Goal: Task Accomplishment & Management: Manage account settings

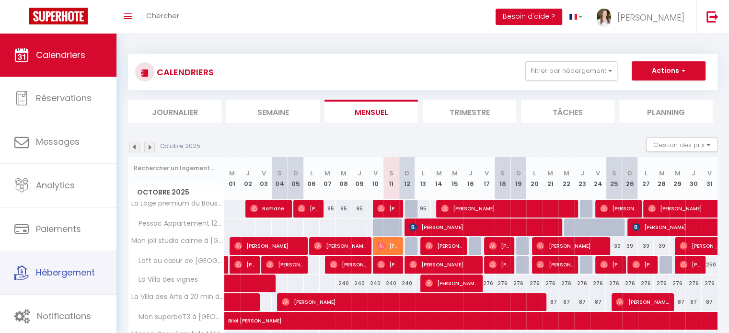
scroll to position [3, 0]
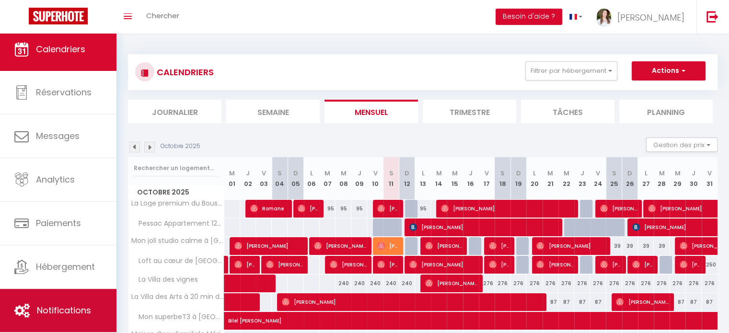
click at [63, 319] on link "Notifications" at bounding box center [58, 310] width 117 height 43
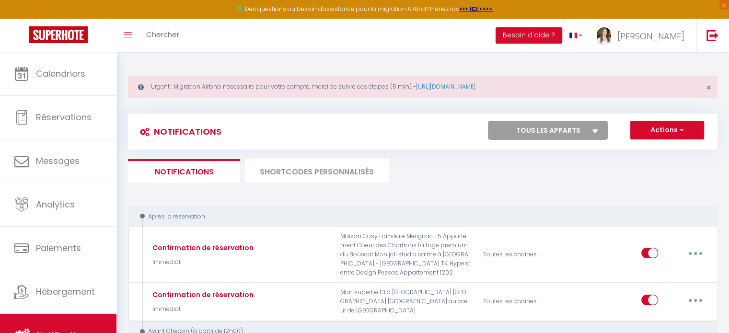
select select
checkbox input "false"
select select
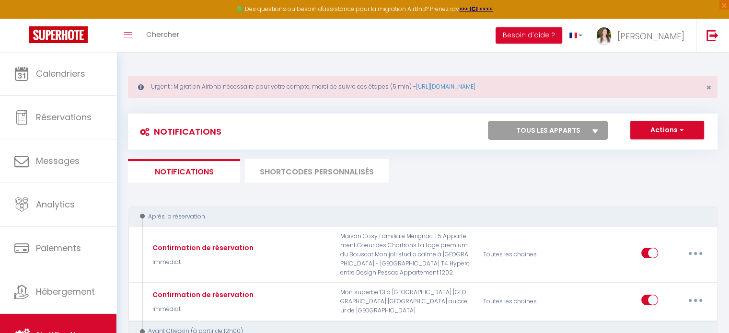
checkbox input "false"
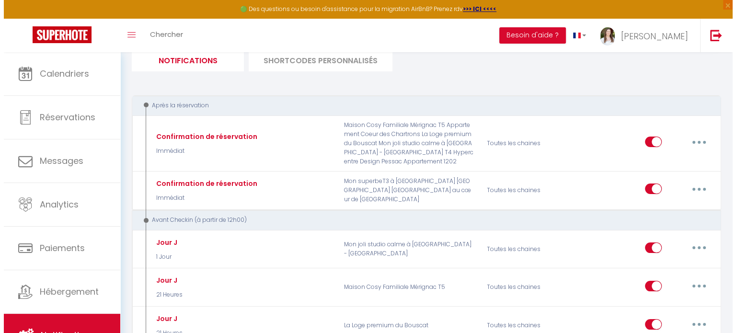
scroll to position [240, 0]
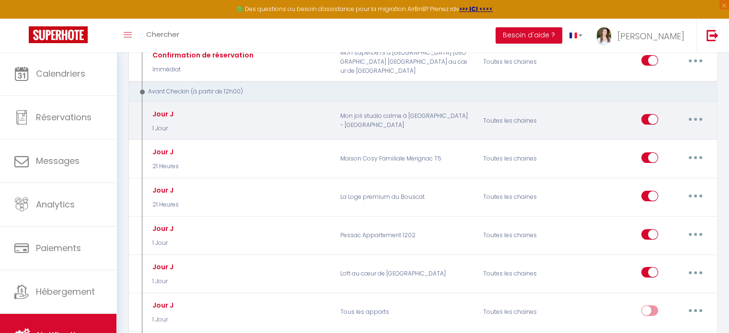
click at [696, 115] on button "button" at bounding box center [695, 119] width 27 height 15
click at [680, 138] on link "Editer" at bounding box center [670, 141] width 71 height 16
type input "Jour J"
select select "1 Jour"
select select "if_booking_is_paid"
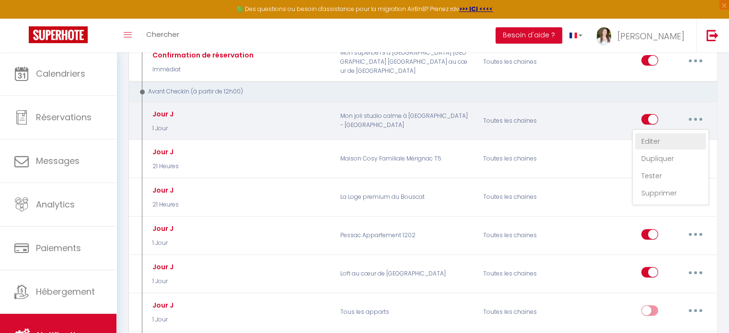
checkbox input "true"
checkbox input "false"
checkbox input "true"
radio input "true"
type input "C'est bientôt le jour J ! [RENTAL:NAME]​ 🎉"
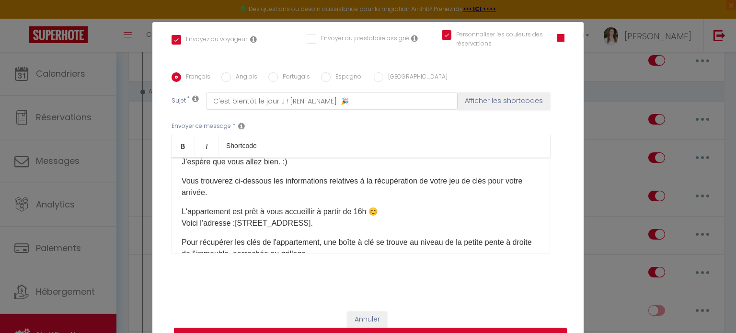
scroll to position [48, 0]
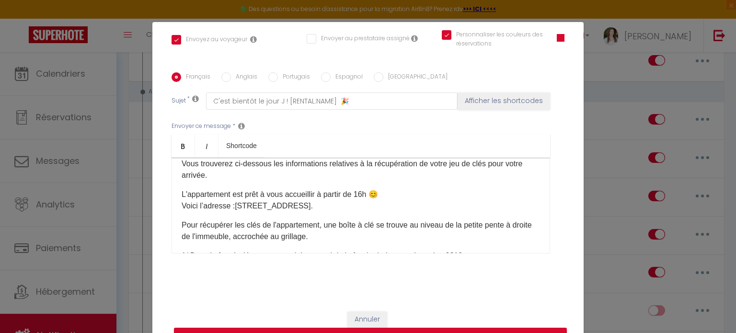
click at [370, 208] on p "L'appartement est prêt à vous accueillir à partir de 16h 😊 Voici l’adresse : [S…" at bounding box center [361, 200] width 359 height 23
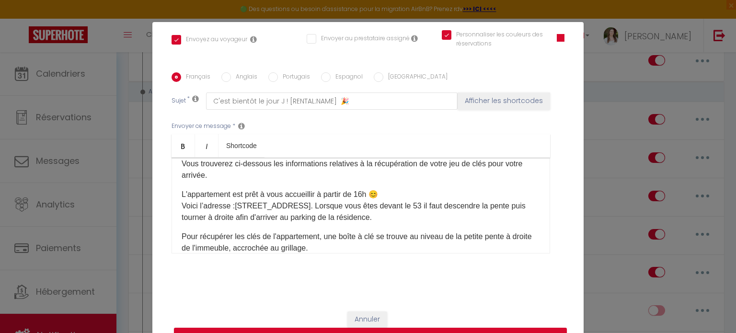
click at [225, 251] on p "Pour récupérer les clés de l'appartement, une boîte à clé se trouve au niveau d…" at bounding box center [361, 242] width 359 height 23
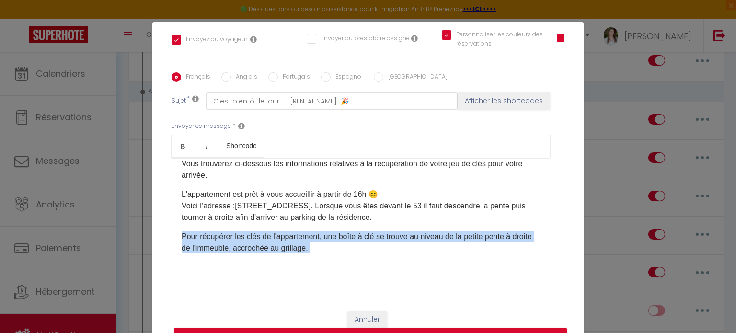
click at [225, 251] on p "Pour récupérer les clés de l'appartement, une boîte à clé se trouve au niveau d…" at bounding box center [361, 242] width 359 height 23
click at [228, 247] on p "Pour récupérer les clés de l'appartement, une boîte à clé se trouve au niveau d…" at bounding box center [361, 242] width 359 height 23
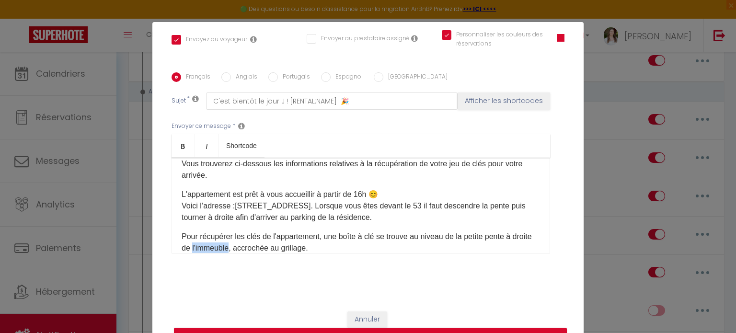
click at [228, 247] on p "Pour récupérer les clés de l'appartement, une boîte à clé se trouve au niveau d…" at bounding box center [361, 242] width 359 height 23
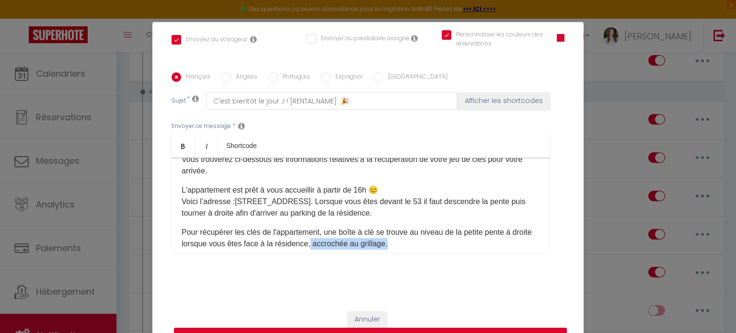
drag, startPoint x: 332, startPoint y: 246, endPoint x: 408, endPoint y: 239, distance: 76.6
click at [408, 239] on p "Pour récupérer les clés de l'appartement, une boîte à clé se trouve au niveau d…" at bounding box center [361, 238] width 359 height 23
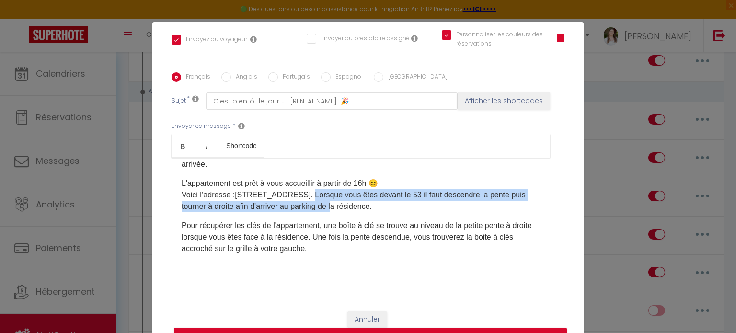
drag, startPoint x: 360, startPoint y: 197, endPoint x: 416, endPoint y: 202, distance: 56.3
click at [416, 202] on p "L'appartement est prêt à vous accueillir à partir de 16h 😊 Voici l’adresse : [S…" at bounding box center [361, 195] width 359 height 35
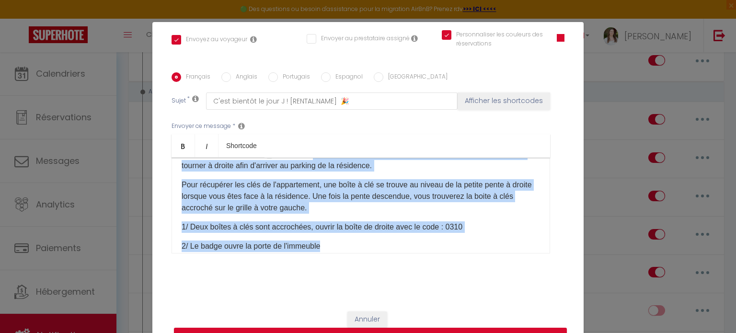
scroll to position [119, 0]
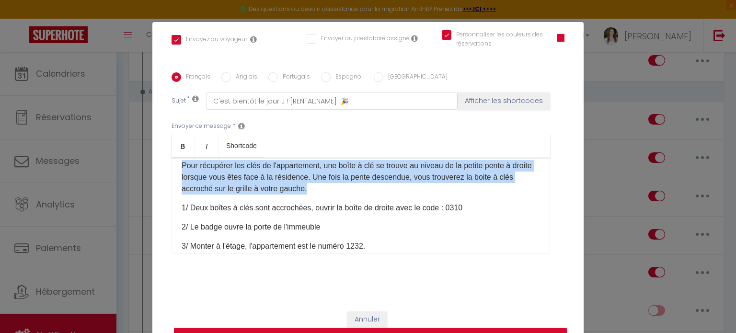
drag, startPoint x: 358, startPoint y: 195, endPoint x: 377, endPoint y: 184, distance: 22.5
click at [377, 184] on div "Coucou [GUEST:FIRST_NAME], ​J’espère que vous allez bien. :) Vous trouverez ci-…" at bounding box center [361, 206] width 379 height 96
copy div "Lorsque vous êtes devant le 53 il faut descendre la pente puis tourner à droite…"
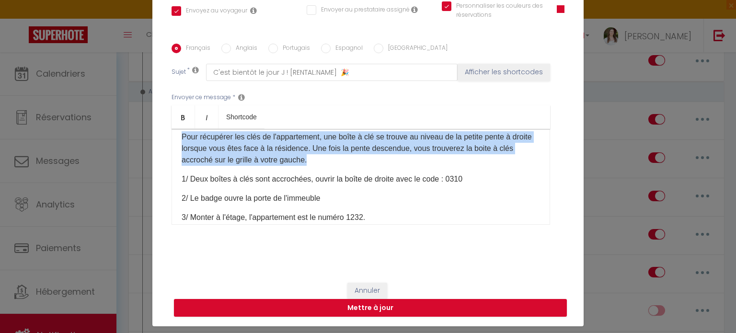
scroll to position [44, 0]
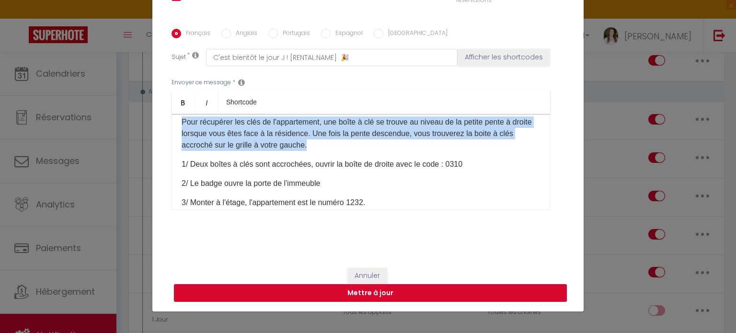
click at [306, 288] on button "Mettre à jour" at bounding box center [370, 293] width 393 height 18
checkbox input "true"
checkbox input "false"
checkbox input "true"
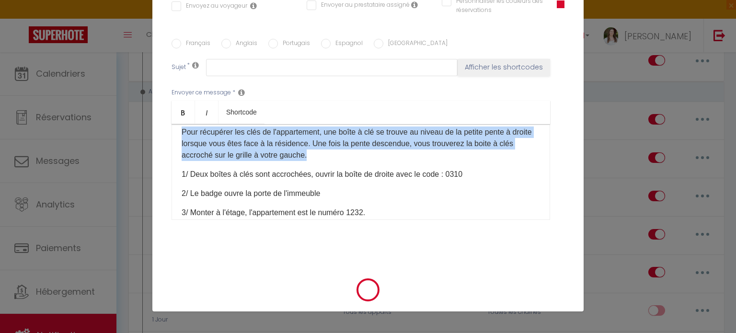
scroll to position [0, 0]
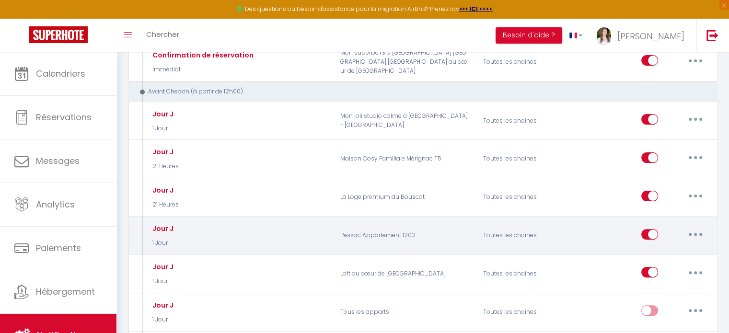
click at [697, 232] on button "button" at bounding box center [695, 234] width 27 height 15
click at [688, 244] on div "Editer Dupliquer Tester Supprimer" at bounding box center [670, 282] width 77 height 76
click at [691, 234] on button "button" at bounding box center [695, 234] width 27 height 15
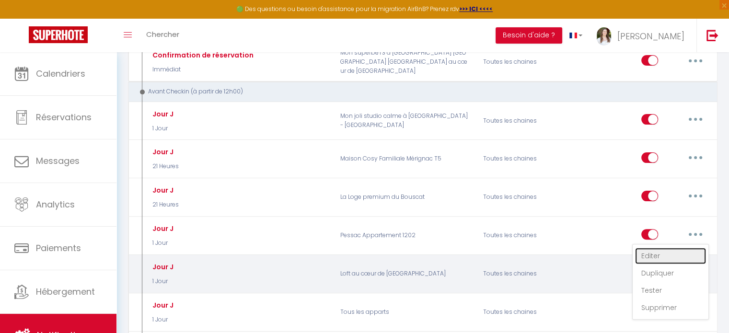
drag, startPoint x: 674, startPoint y: 251, endPoint x: 670, endPoint y: 255, distance: 5.4
click at [674, 251] on link "Editer" at bounding box center [670, 256] width 71 height 16
type input "Jour J"
select select "1 Jour"
select select "if_booking_is_paid"
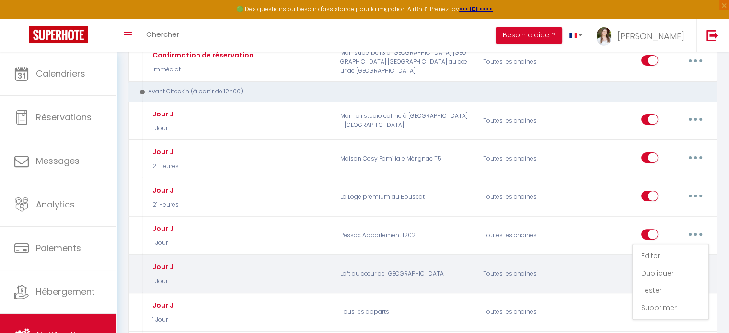
checkbox input "true"
checkbox input "false"
radio input "true"
type input "C'est bientôt le jour J ! [RENTAL:NAME]​ 🎉"
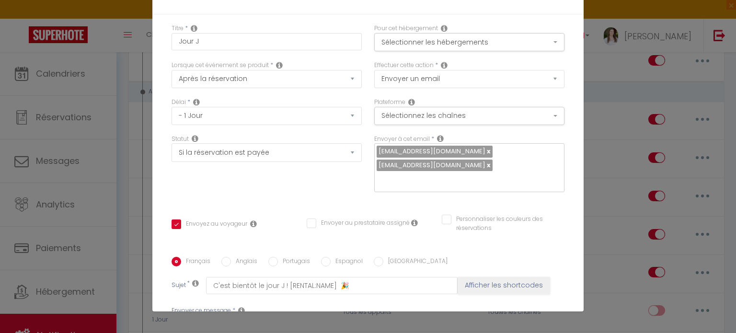
scroll to position [48, 0]
drag, startPoint x: 365, startPoint y: 211, endPoint x: 177, endPoint y: 179, distance: 191.1
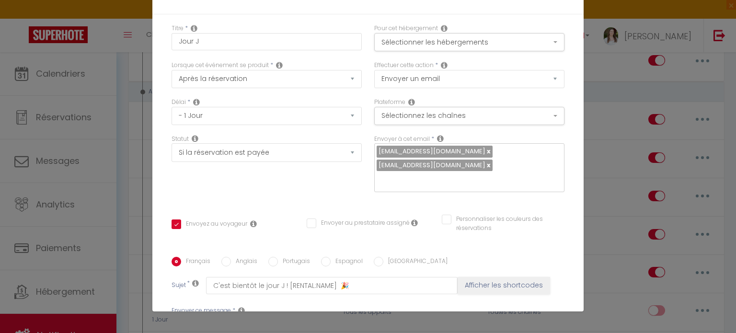
checkbox input "true"
checkbox input "false"
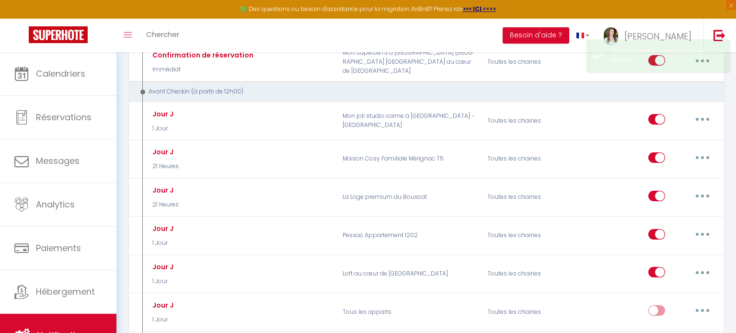
scroll to position [0, 0]
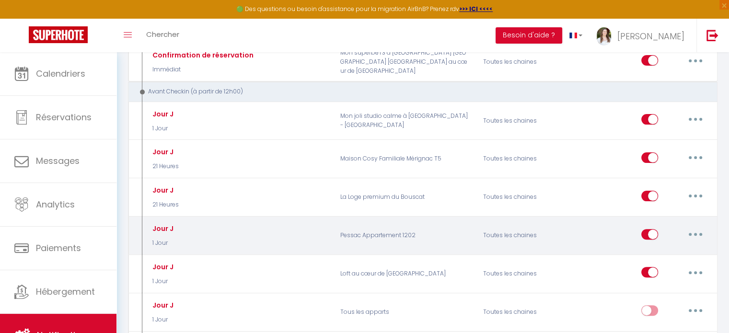
click at [687, 227] on button "button" at bounding box center [695, 234] width 27 height 15
drag, startPoint x: 673, startPoint y: 249, endPoint x: 665, endPoint y: 249, distance: 7.7
click at [673, 249] on link "Editer" at bounding box center [670, 256] width 71 height 16
type input "Jour J"
select select "1 Jour"
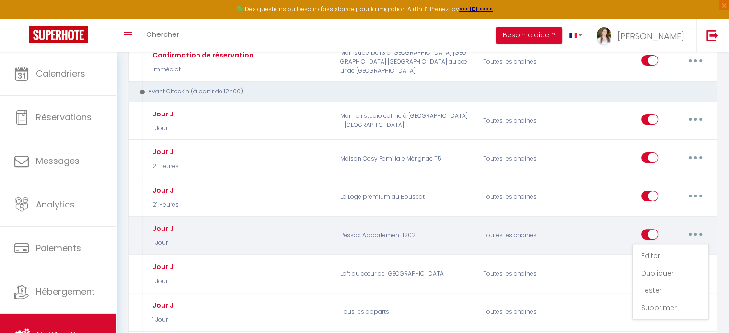
select select "if_booking_is_paid"
checkbox input "true"
checkbox input "false"
radio input "true"
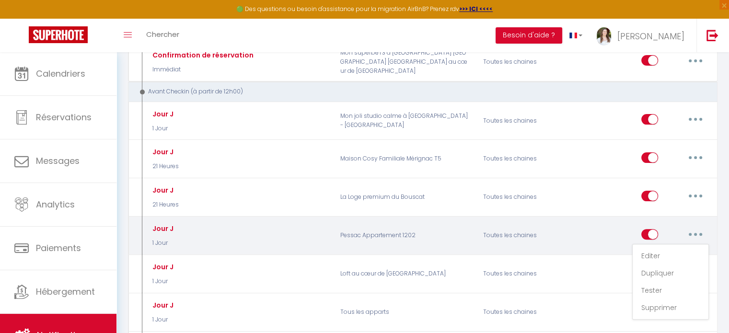
type input "C'est bientôt le jour J ! [RENTAL:NAME]​ 🎉"
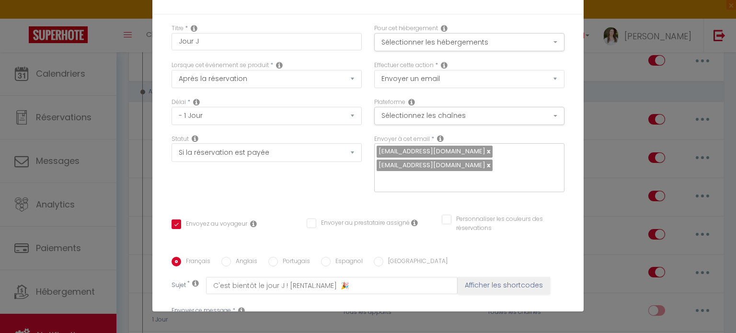
click at [223, 257] on input "Anglais" at bounding box center [227, 262] width 10 height 10
radio input "true"
checkbox input "true"
checkbox input "false"
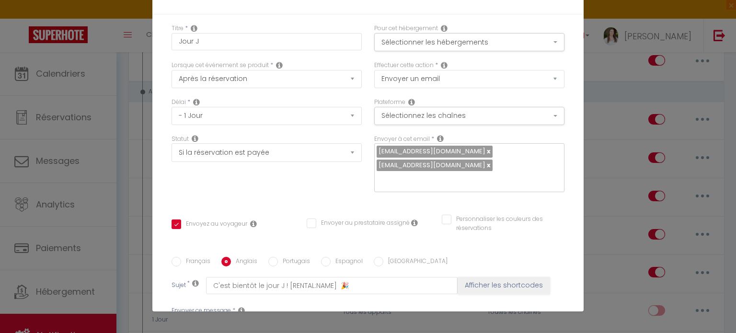
type input "It’s almost the big day at [RENTAL:NAME]! 🎉"
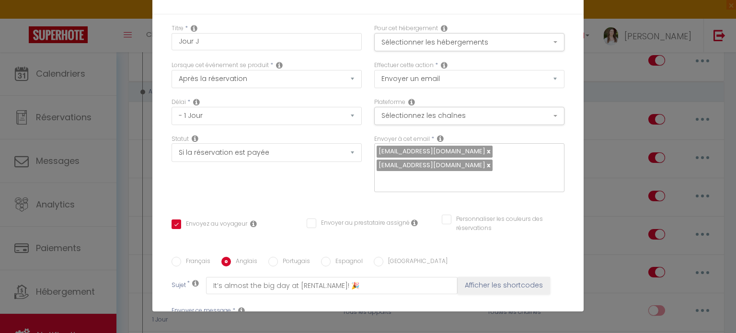
drag, startPoint x: 177, startPoint y: 142, endPoint x: 211, endPoint y: 163, distance: 39.4
drag, startPoint x: 175, startPoint y: 184, endPoint x: 280, endPoint y: 195, distance: 105.2
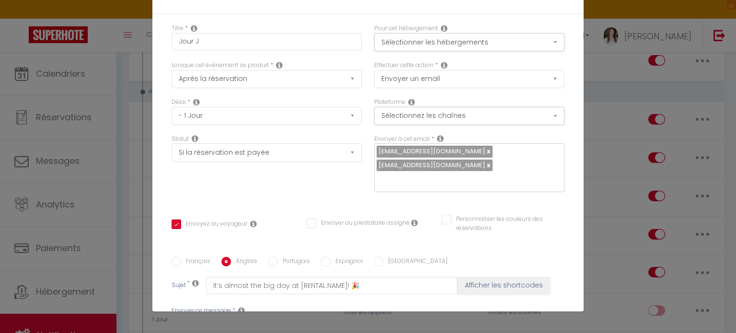
checkbox input "true"
checkbox input "false"
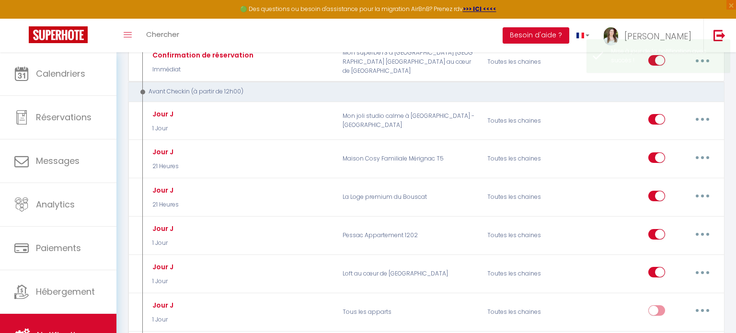
scroll to position [0, 0]
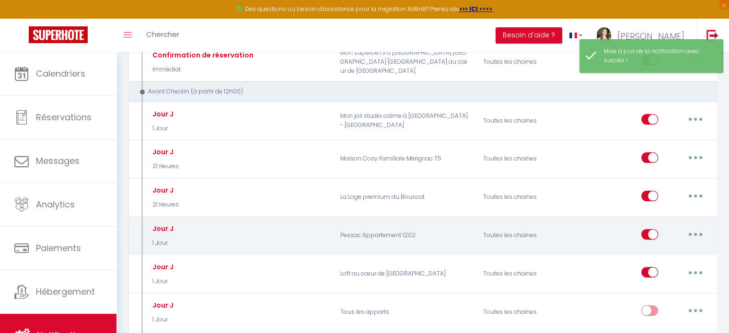
click at [698, 235] on button "button" at bounding box center [695, 234] width 27 height 15
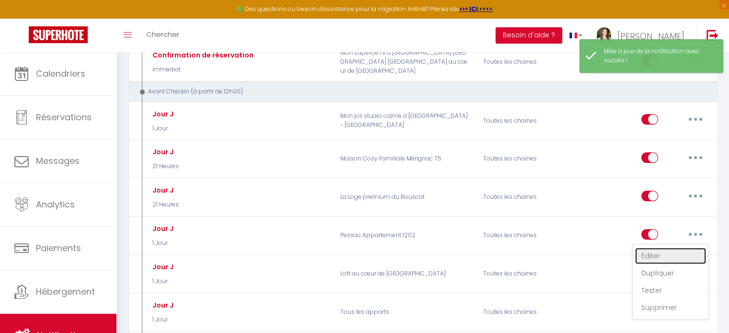
drag, startPoint x: 677, startPoint y: 252, endPoint x: 656, endPoint y: 249, distance: 21.2
click at [677, 252] on link "Editer" at bounding box center [670, 256] width 71 height 16
type input "Jour J"
select select "1 Jour"
select select "if_booking_is_paid"
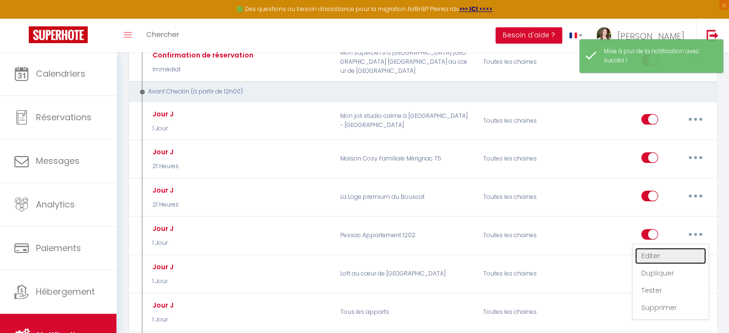
checkbox input "true"
checkbox input "false"
radio input "true"
type input "C'est bientôt le jour J ! [RENTAL:NAME]​ 🎉"
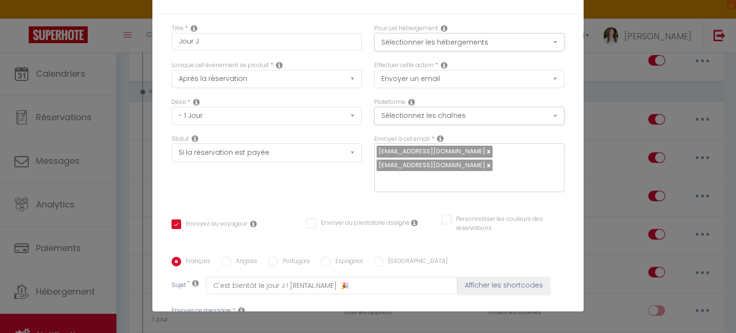
click at [222, 257] on input "Anglais" at bounding box center [227, 262] width 10 height 10
radio input "true"
checkbox input "true"
checkbox input "false"
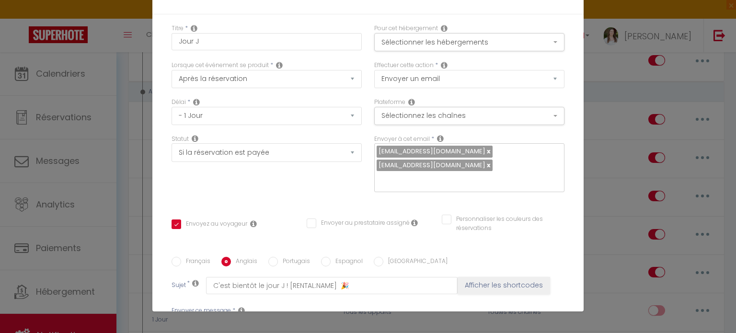
checkbox input "false"
type input "It’s almost the big day at [RENTAL:NAME]! 🎉"
drag, startPoint x: 207, startPoint y: 163, endPoint x: 387, endPoint y: 163, distance: 179.8
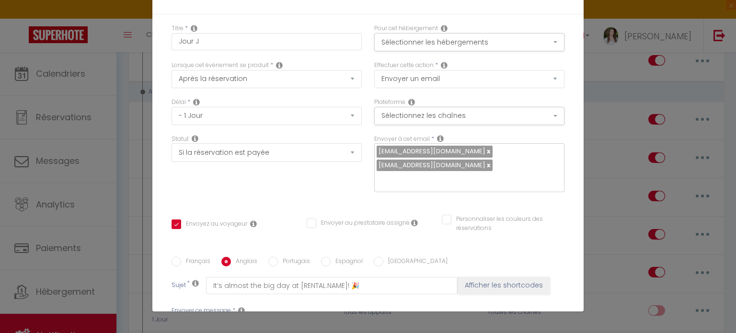
scroll to position [105, 0]
checkbox input "true"
checkbox input "false"
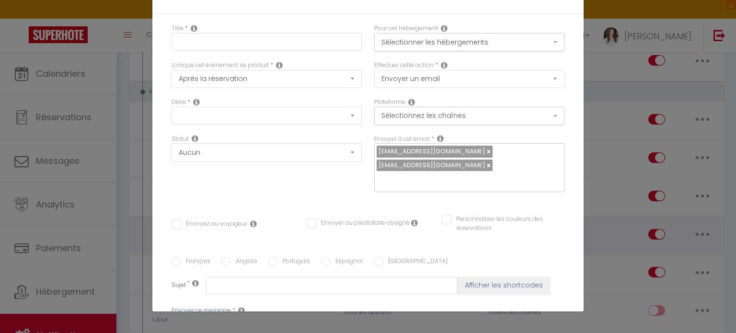
scroll to position [0, 0]
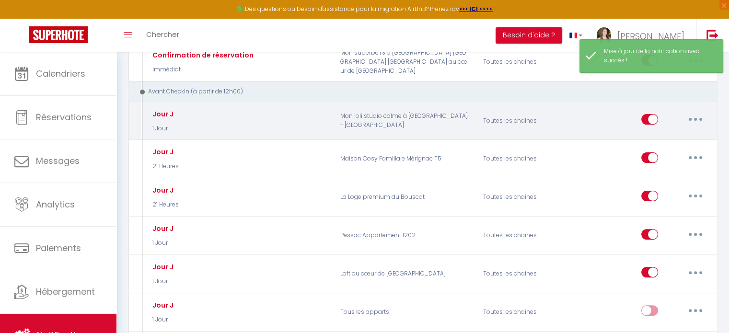
drag, startPoint x: 695, startPoint y: 114, endPoint x: 695, endPoint y: 120, distance: 6.2
click at [695, 115] on button "button" at bounding box center [695, 119] width 27 height 15
click at [675, 140] on link "Editer" at bounding box center [670, 141] width 71 height 16
type input "Jour J"
select select "1 Jour"
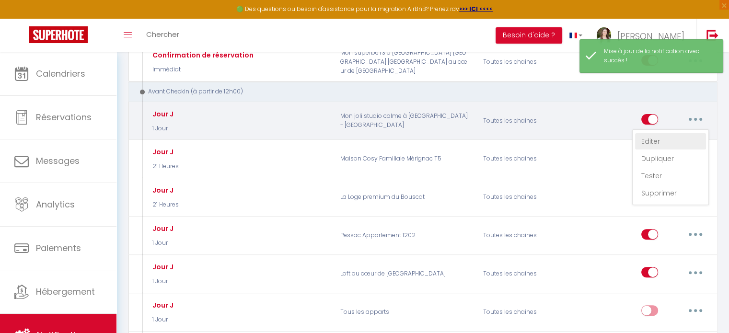
select select "if_booking_is_paid"
checkbox input "true"
checkbox input "false"
checkbox input "true"
radio input "true"
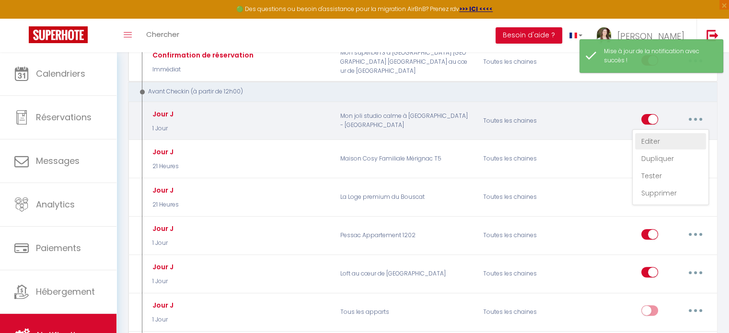
type input "C'est bientôt le jour J ! [RENTAL:NAME]​ 🎉"
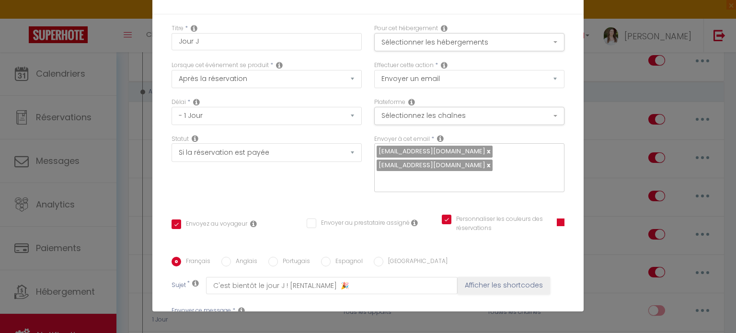
click at [248, 257] on label "Anglais" at bounding box center [244, 262] width 26 height 11
click at [231, 257] on input "Anglais" at bounding box center [227, 262] width 10 height 10
radio input "true"
checkbox input "true"
checkbox input "false"
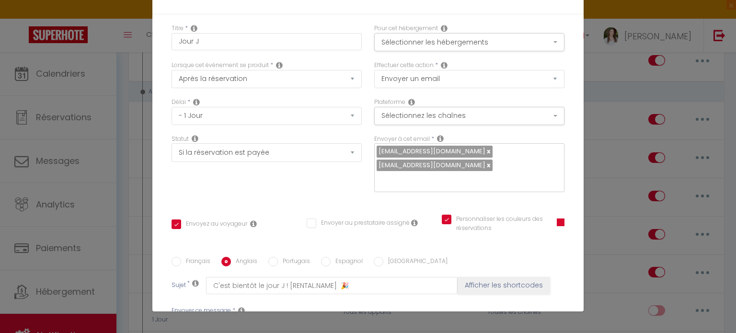
checkbox input "true"
type input "It’s almost the big day at [RENTAL:NAME]! 🎉"
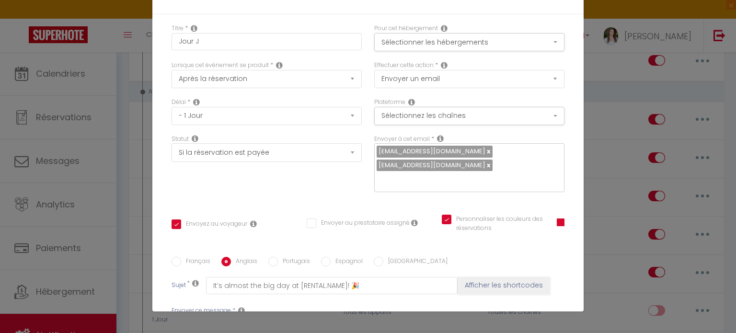
scroll to position [105, 0]
drag, startPoint x: 178, startPoint y: 177, endPoint x: 266, endPoint y: 189, distance: 88.6
checkbox input "true"
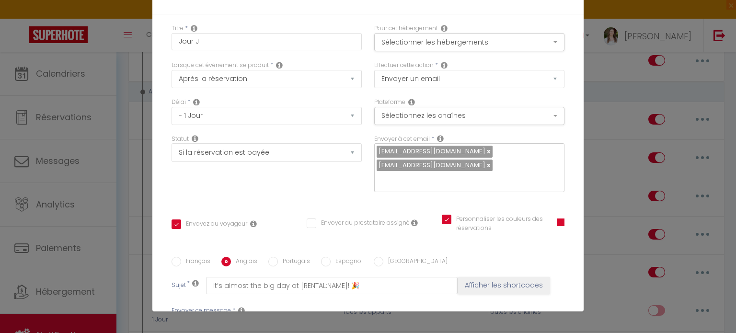
checkbox input "false"
checkbox input "true"
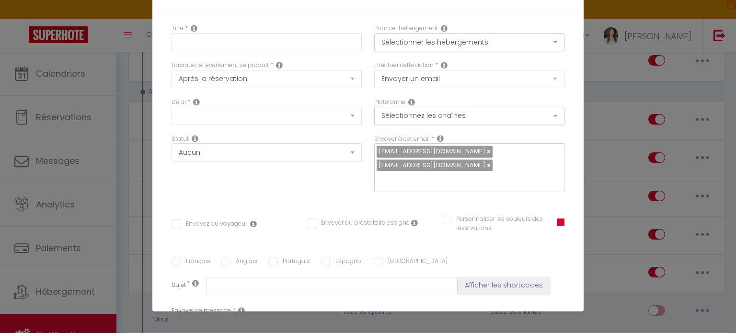
scroll to position [0, 0]
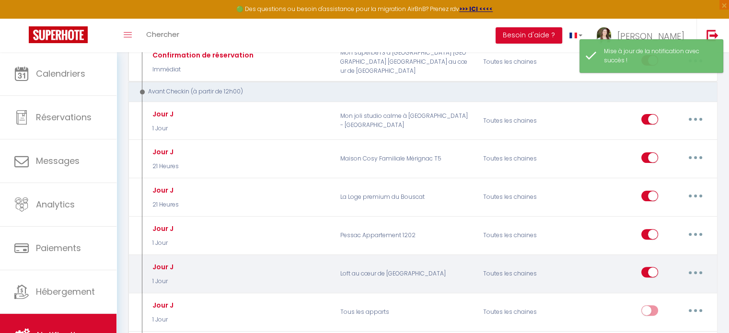
click at [688, 265] on button "button" at bounding box center [695, 272] width 27 height 15
click at [661, 286] on link "Editer" at bounding box center [670, 294] width 71 height 16
type input "Jour J"
select select "1 Jour"
select select "if_booking_is_paid"
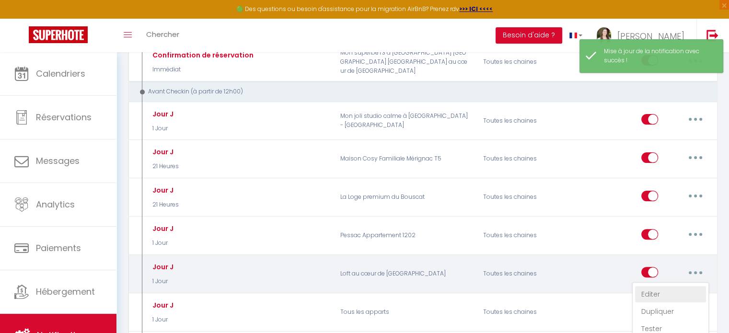
checkbox input "true"
checkbox input "false"
radio input "true"
type input "C'est le jour J ! [RENTAL:NAME]​"
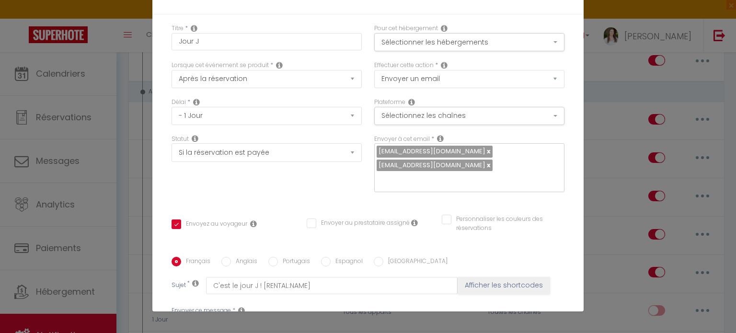
scroll to position [201, 0]
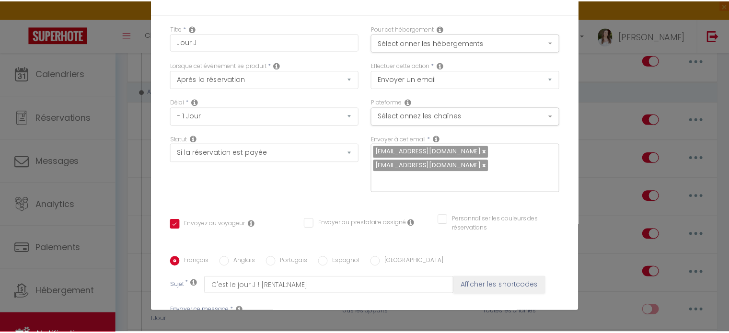
scroll to position [249, 0]
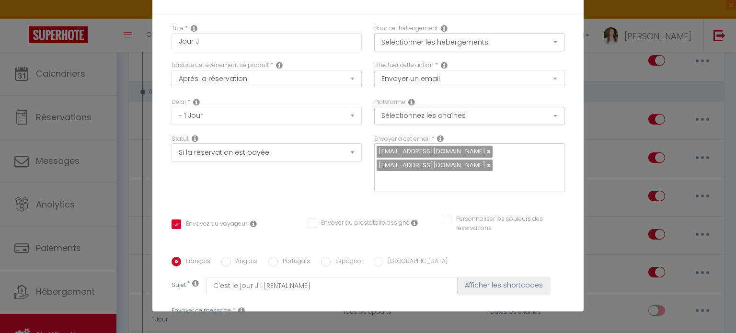
drag, startPoint x: 171, startPoint y: 143, endPoint x: 280, endPoint y: 182, distance: 115.4
copy p "1/ Le badge jaune sur les clés permet d'ouvrir la porte du parking (premier bou…"
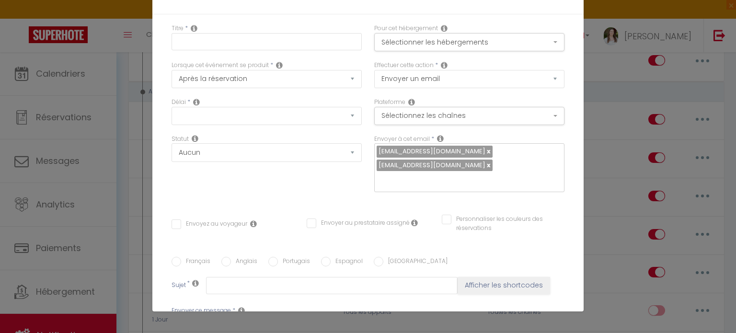
scroll to position [0, 0]
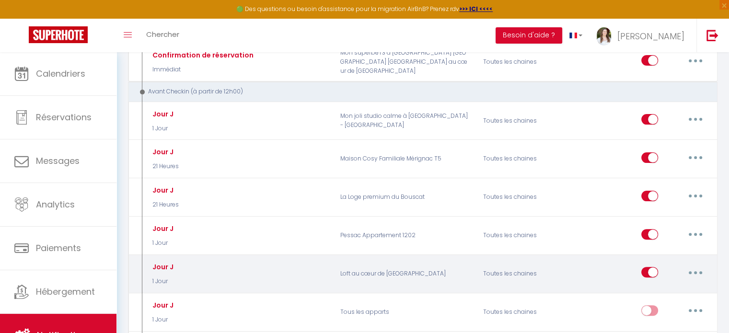
click at [692, 267] on button "button" at bounding box center [695, 272] width 27 height 15
click at [668, 287] on link "Editer" at bounding box center [670, 294] width 71 height 16
type input "Jour J"
select select "1 Jour"
select select "if_booking_is_paid"
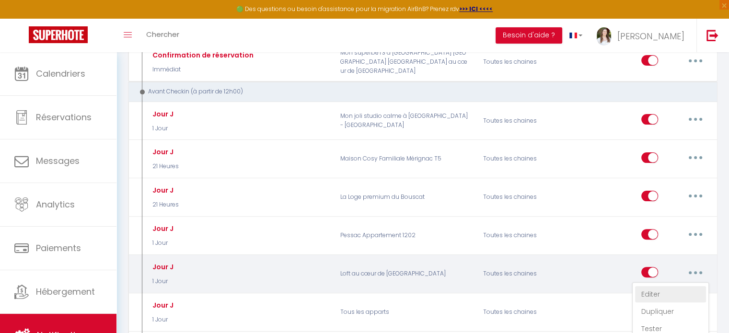
checkbox input "true"
checkbox input "false"
radio input "true"
type input "C'est le jour J ! [RENTAL:NAME]​"
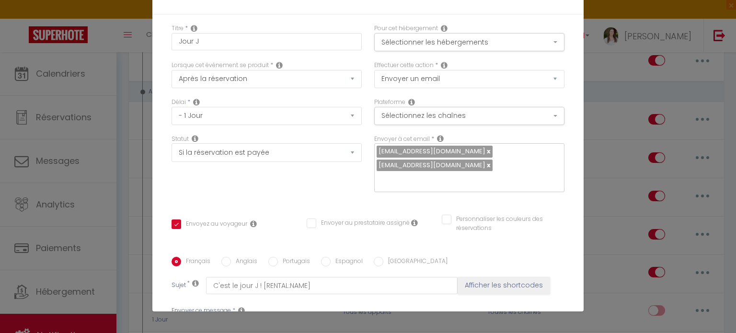
click at [234, 257] on label "Anglais" at bounding box center [244, 262] width 26 height 11
click at [231, 257] on input "Anglais" at bounding box center [227, 262] width 10 height 10
radio input "true"
checkbox input "true"
checkbox input "false"
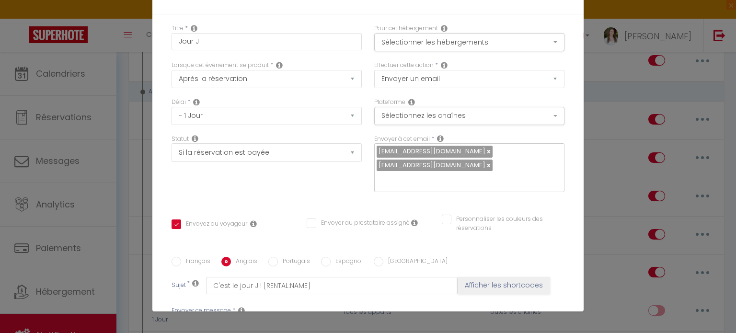
checkbox input "false"
drag, startPoint x: 263, startPoint y: 197, endPoint x: 178, endPoint y: 143, distance: 100.4
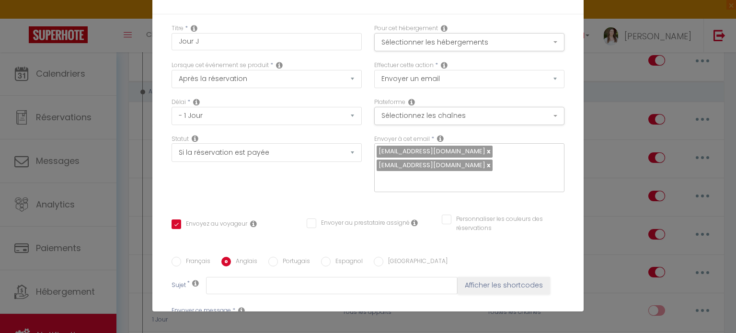
checkbox input "true"
checkbox input "false"
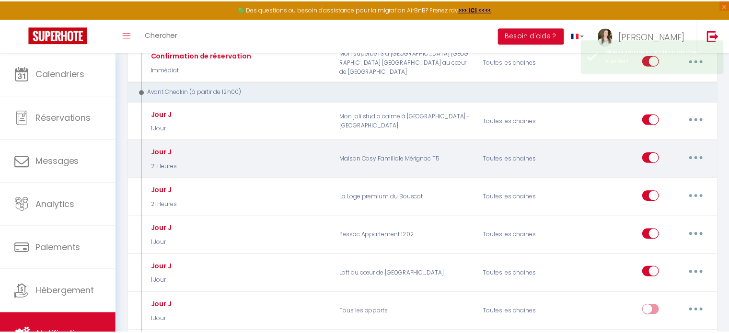
scroll to position [0, 0]
